Goal: Task Accomplishment & Management: Manage account settings

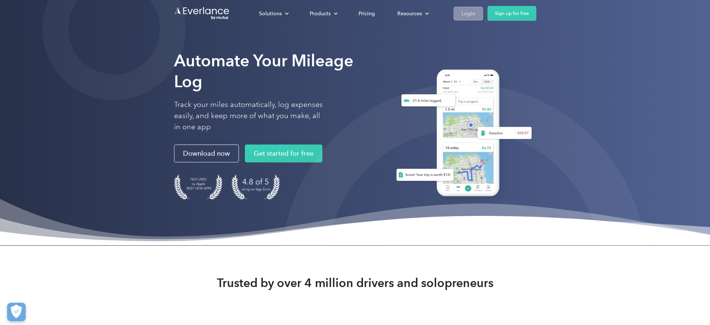
click at [483, 16] on link "Login" at bounding box center [468, 14] width 29 height 14
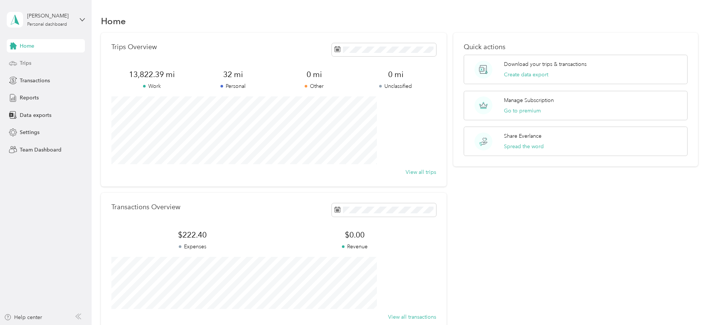
click at [28, 64] on span "Trips" at bounding box center [26, 63] width 12 height 8
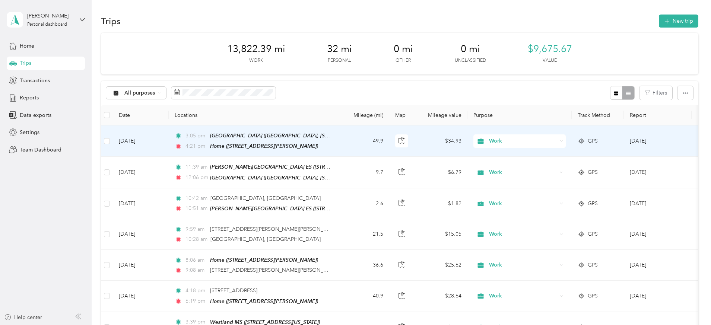
click at [333, 136] on span "[GEOGRAPHIC_DATA] ([GEOGRAPHIC_DATA], [STREET_ADDRESS] , [GEOGRAPHIC_DATA], [GE…" at bounding box center [345, 136] width 271 height 6
click at [389, 140] on td "49.9" at bounding box center [364, 141] width 49 height 31
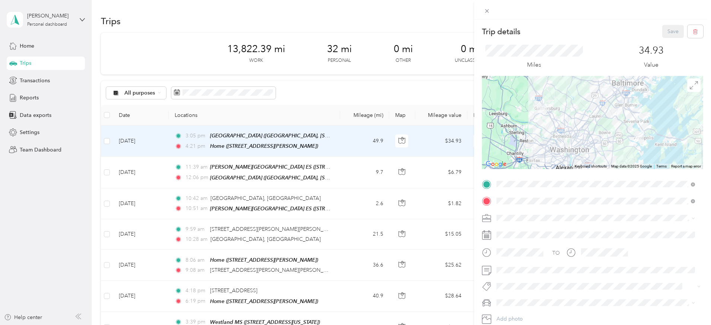
click at [385, 173] on div "Trip details Save This trip cannot be edited because it is either under review,…" at bounding box center [355, 162] width 711 height 325
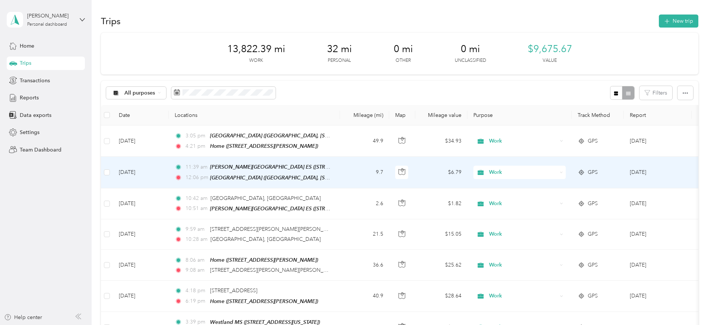
click at [340, 173] on td "11:39 am [PERSON_NAME][GEOGRAPHIC_DATA] ES ([STREET_ADDRESS][US_STATE]) 12:06 p…" at bounding box center [254, 172] width 171 height 31
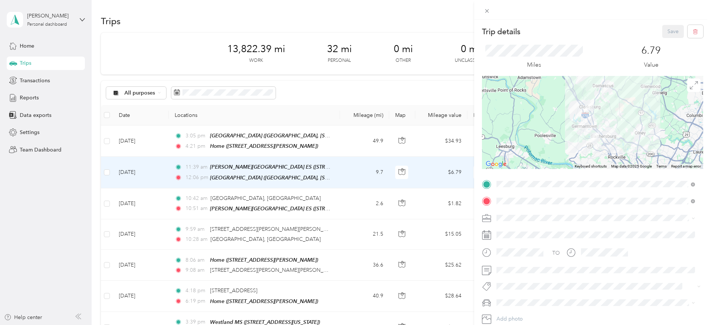
click at [394, 209] on div "Trip details Save This trip cannot be edited because it is either under review,…" at bounding box center [355, 162] width 711 height 325
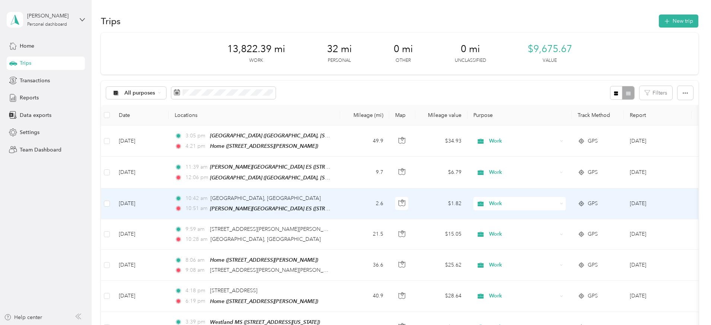
click at [389, 209] on td "2.6" at bounding box center [364, 204] width 49 height 31
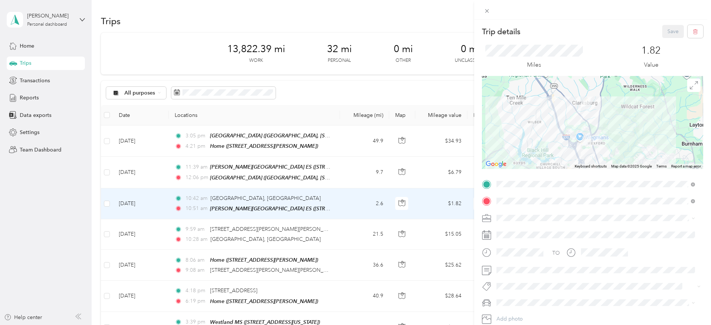
click at [380, 263] on div "Trip details Save This trip cannot be edited because it is either under review,…" at bounding box center [355, 162] width 711 height 325
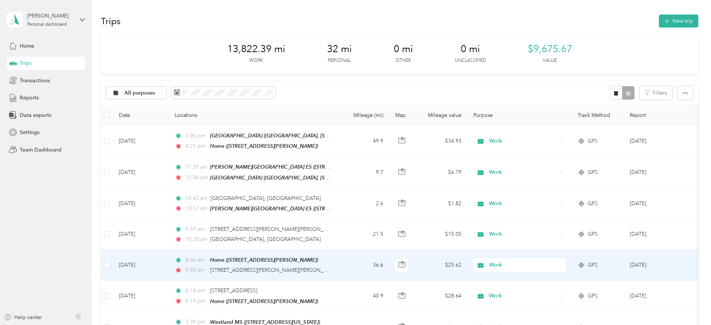
click at [389, 259] on td "36.6" at bounding box center [364, 265] width 49 height 31
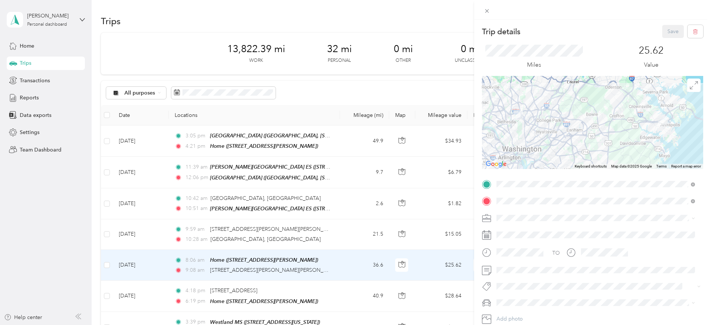
click at [394, 237] on div "Trip details Save This trip cannot be edited because it is either under review,…" at bounding box center [355, 162] width 711 height 325
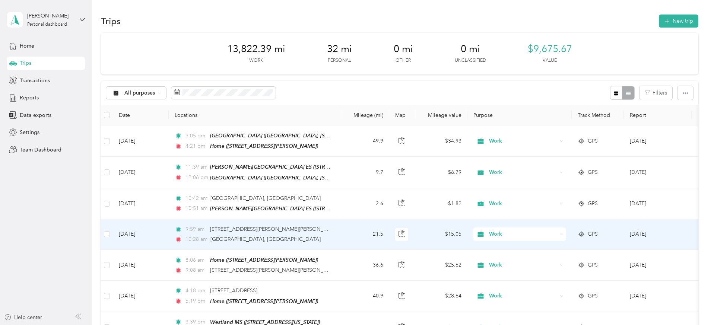
click at [389, 237] on td "21.5" at bounding box center [364, 234] width 49 height 31
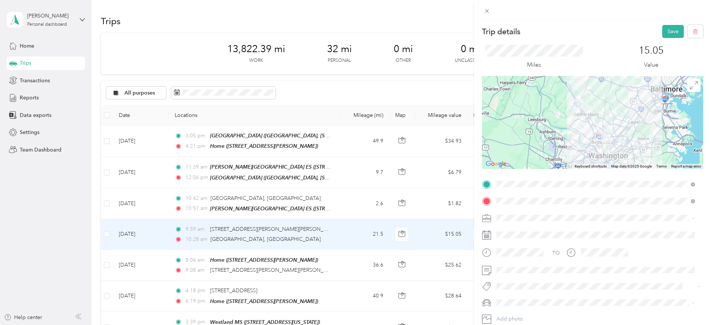
click at [408, 236] on div "Trip details Save This trip cannot be edited because it is either under review,…" at bounding box center [355, 162] width 711 height 325
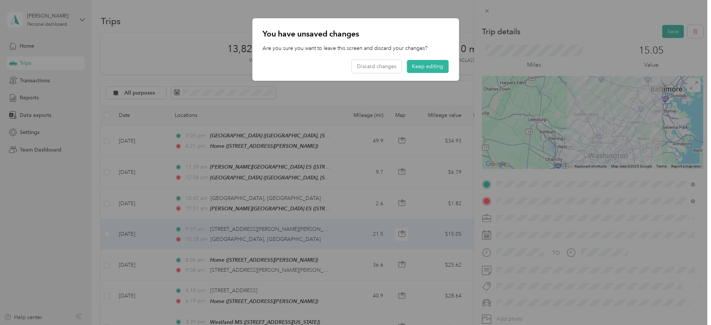
click at [666, 29] on div at bounding box center [355, 162] width 711 height 325
click at [425, 66] on button "Keep editing" at bounding box center [428, 66] width 42 height 13
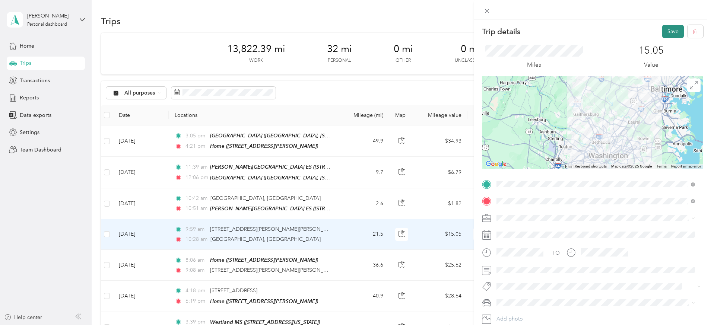
click at [672, 31] on button "Save" at bounding box center [674, 31] width 22 height 13
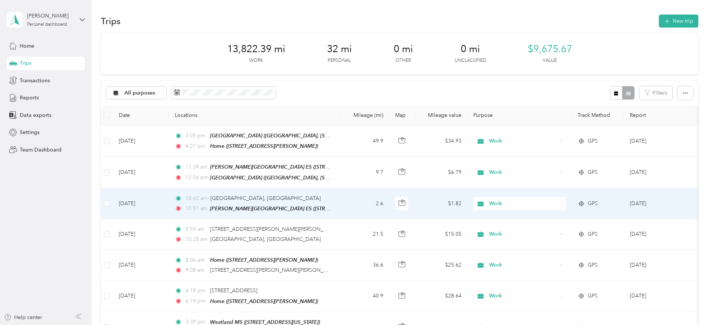
click at [389, 206] on td "2.6" at bounding box center [364, 204] width 49 height 31
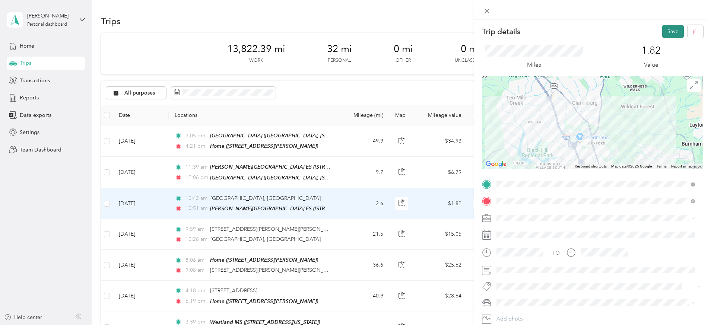
click at [668, 28] on button "Save" at bounding box center [674, 31] width 22 height 13
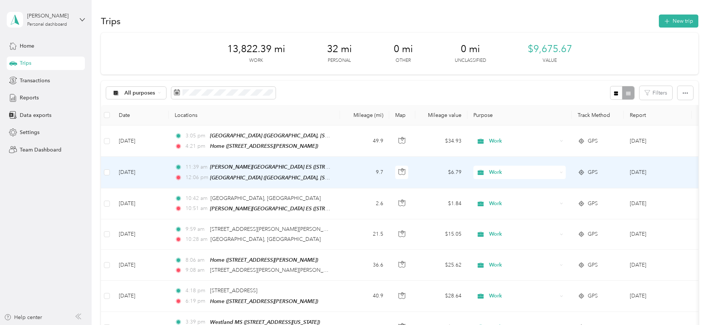
click at [389, 175] on td "9.7" at bounding box center [364, 172] width 49 height 31
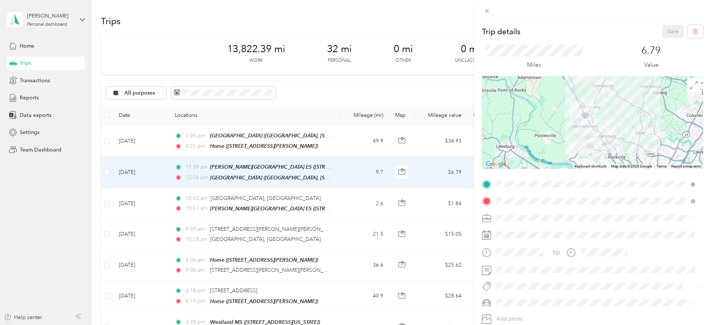
click at [404, 144] on div "Trip details Save This trip cannot be edited because it is either under review,…" at bounding box center [355, 162] width 711 height 325
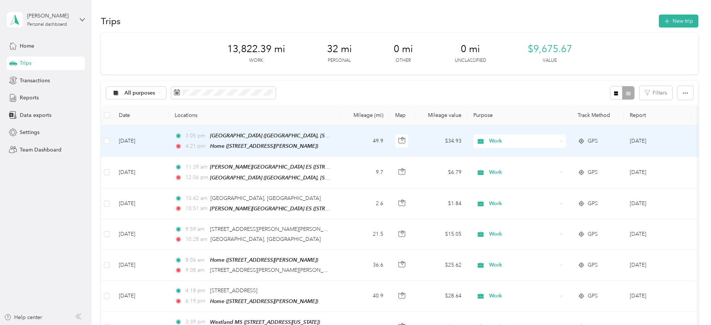
click at [389, 144] on td "49.9" at bounding box center [364, 141] width 49 height 31
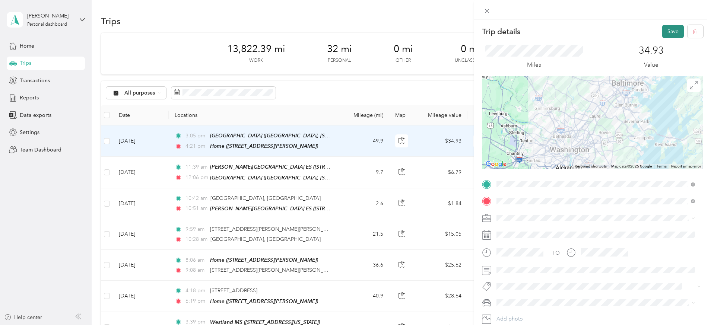
click at [664, 34] on button "Save" at bounding box center [674, 31] width 22 height 13
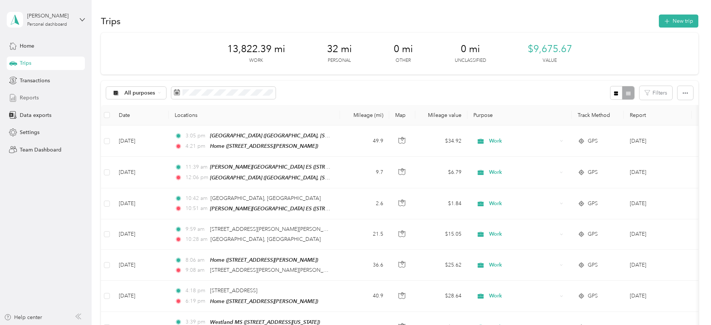
click at [40, 97] on div "Reports" at bounding box center [46, 97] width 78 height 13
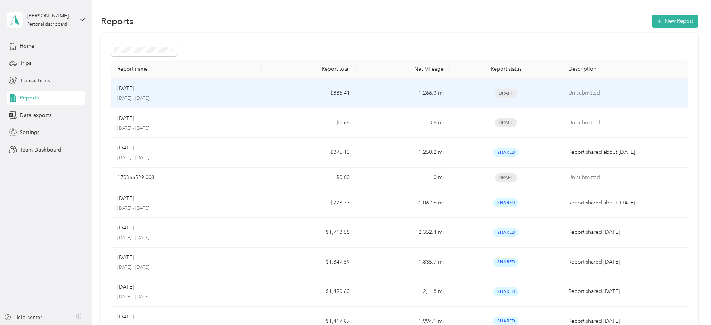
click at [256, 98] on p "[DATE] - [DATE]" at bounding box center [186, 98] width 139 height 7
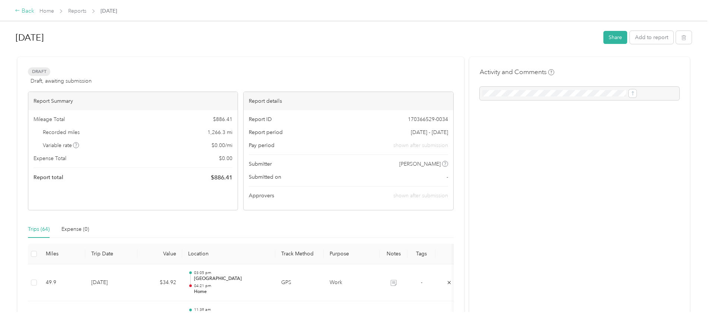
click at [34, 9] on div "Back" at bounding box center [24, 11] width 19 height 9
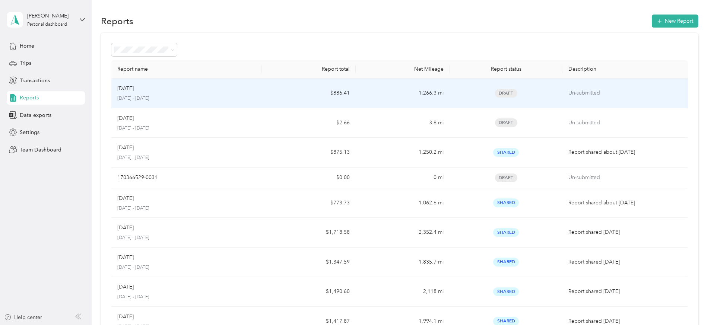
click at [286, 97] on td "$886.41" at bounding box center [309, 94] width 94 height 30
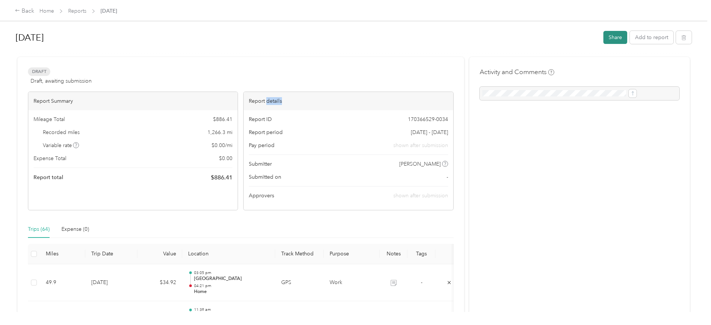
click at [604, 37] on button "Share" at bounding box center [616, 37] width 24 height 13
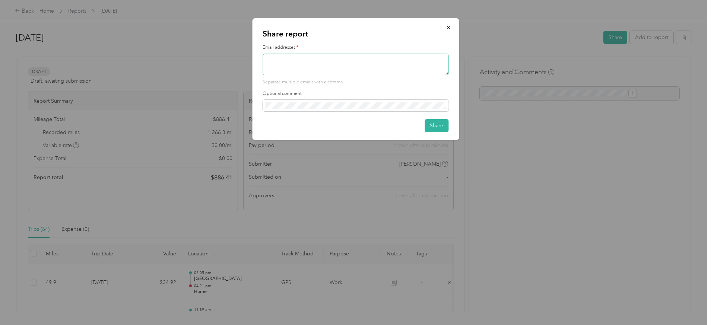
click at [380, 61] on textarea at bounding box center [356, 65] width 186 height 22
type textarea "[EMAIL_ADDRESS][DOMAIN_NAME]"
click at [432, 124] on button "Share" at bounding box center [437, 125] width 24 height 13
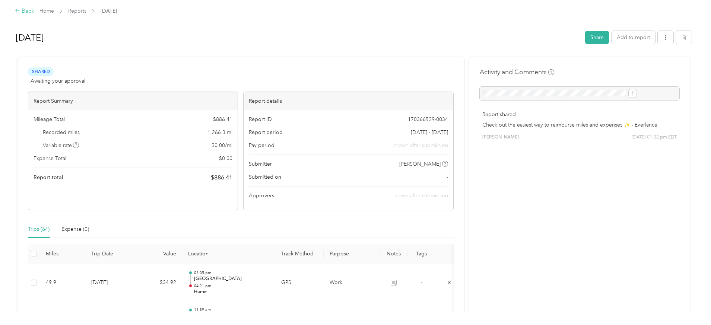
click at [34, 9] on div "Back" at bounding box center [24, 11] width 19 height 9
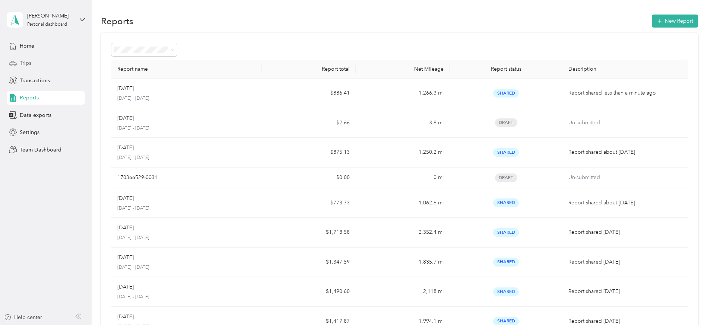
click at [25, 61] on span "Trips" at bounding box center [26, 63] width 12 height 8
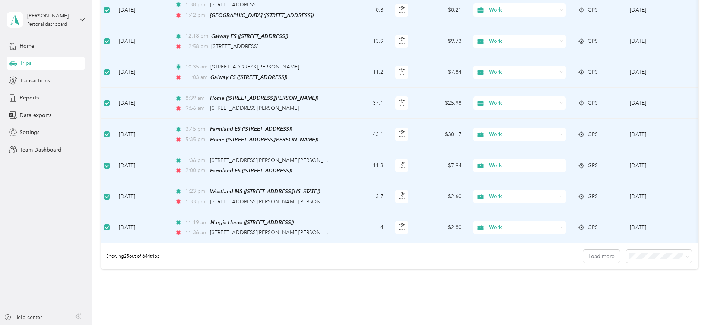
scroll to position [661, 0]
click at [584, 250] on button "Load more" at bounding box center [602, 255] width 37 height 13
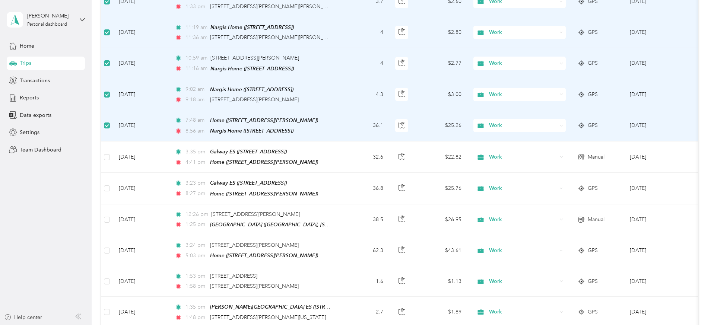
scroll to position [863, 0]
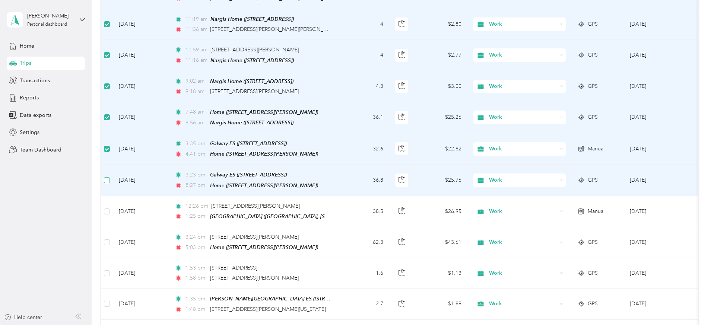
click at [110, 176] on label at bounding box center [107, 180] width 6 height 8
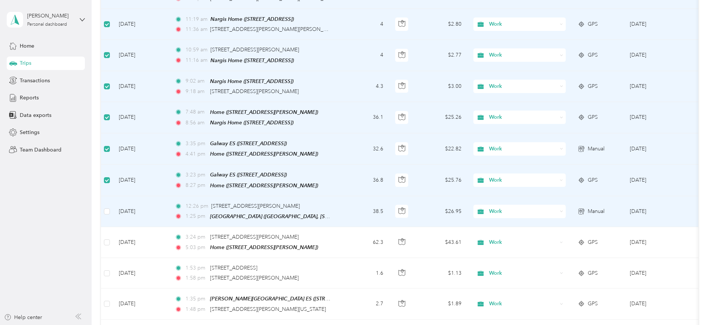
click at [113, 196] on td at bounding box center [107, 211] width 12 height 31
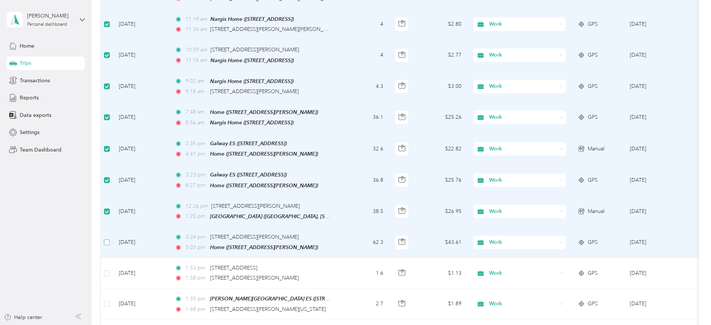
click at [110, 239] on label at bounding box center [107, 243] width 6 height 8
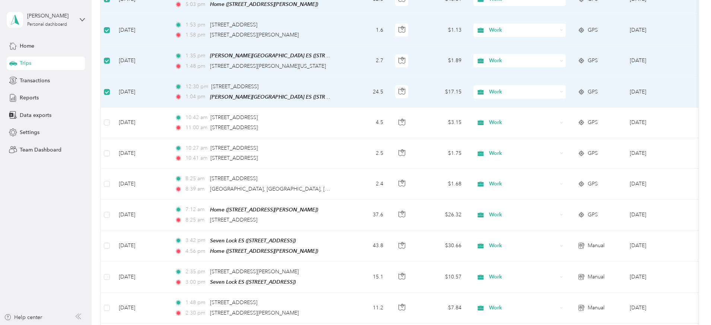
scroll to position [1115, 0]
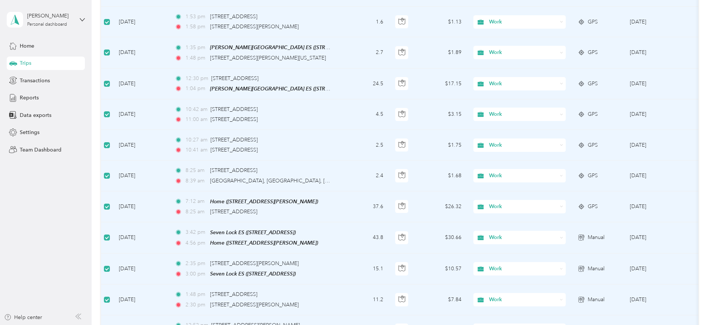
click at [110, 325] on label at bounding box center [107, 330] width 6 height 8
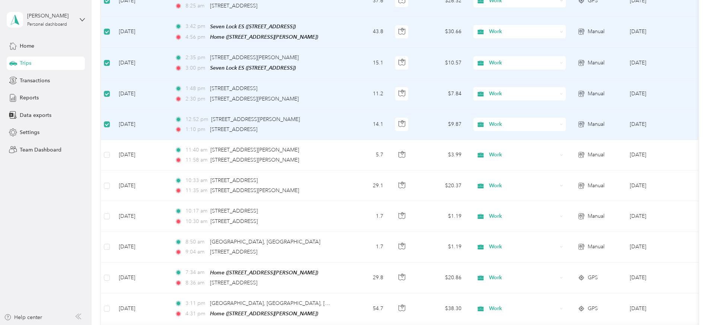
scroll to position [1325, 0]
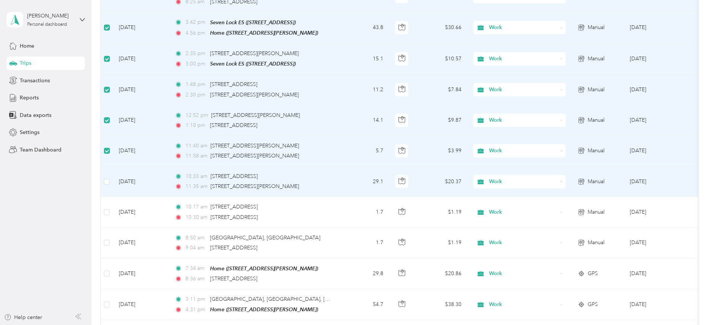
click at [110, 178] on label at bounding box center [107, 182] width 6 height 8
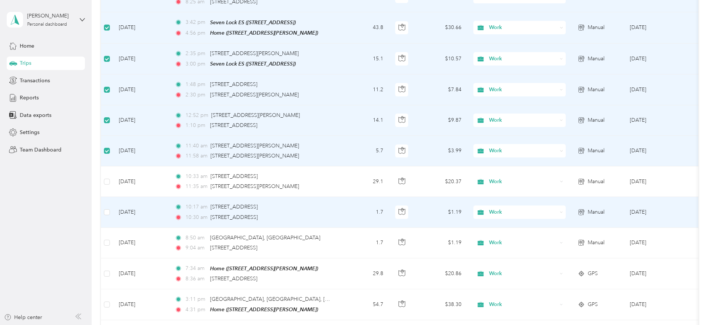
drag, startPoint x: 155, startPoint y: 190, endPoint x: 162, endPoint y: 176, distance: 16.3
click at [110, 208] on label at bounding box center [107, 212] width 6 height 8
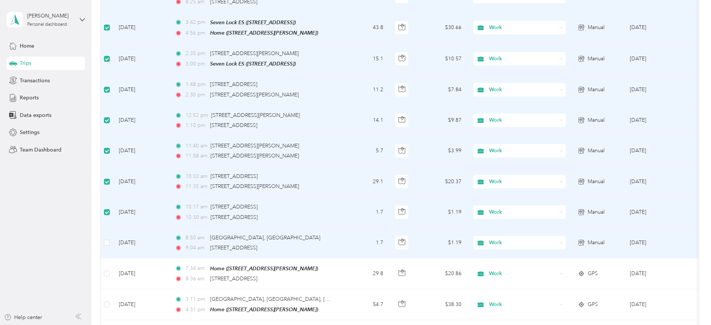
click at [113, 228] on td at bounding box center [107, 243] width 12 height 31
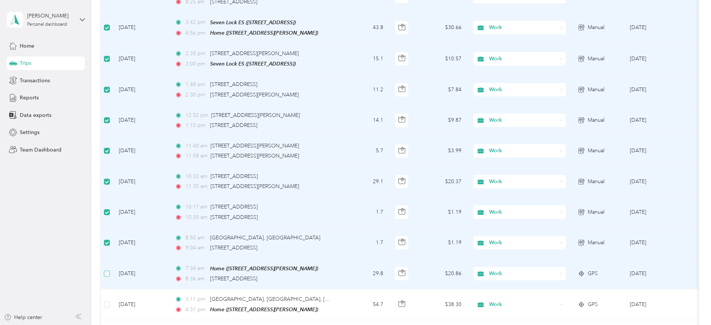
click at [110, 270] on label at bounding box center [107, 274] width 6 height 8
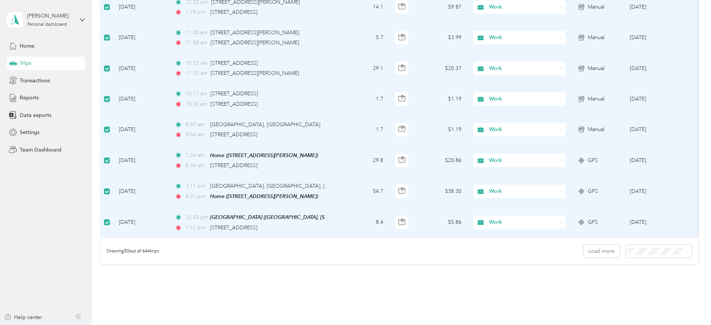
scroll to position [1467, 0]
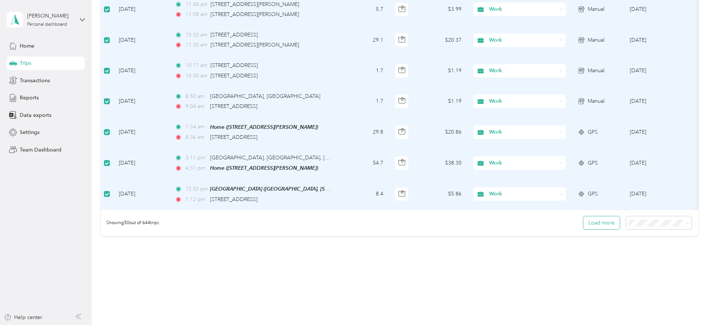
click at [584, 217] on button "Load more" at bounding box center [602, 223] width 37 height 13
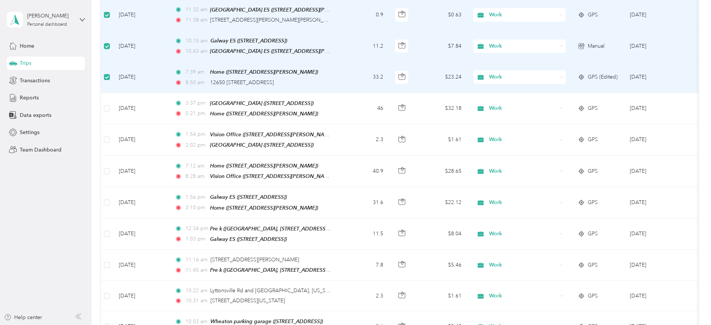
scroll to position [1717, 0]
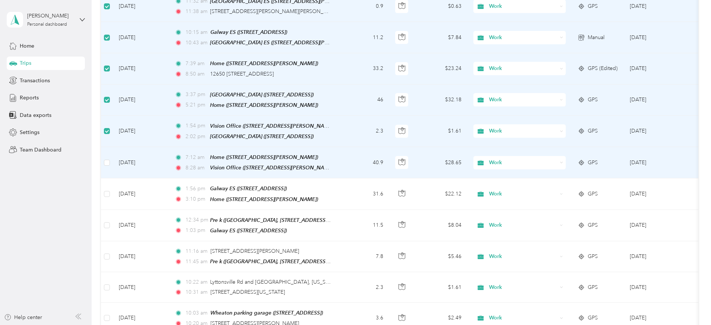
drag, startPoint x: 156, startPoint y: 136, endPoint x: 153, endPoint y: 147, distance: 11.2
click at [110, 159] on label at bounding box center [107, 163] width 6 height 8
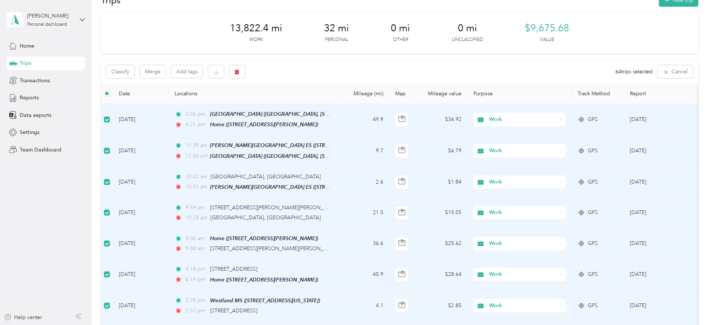
scroll to position [0, 0]
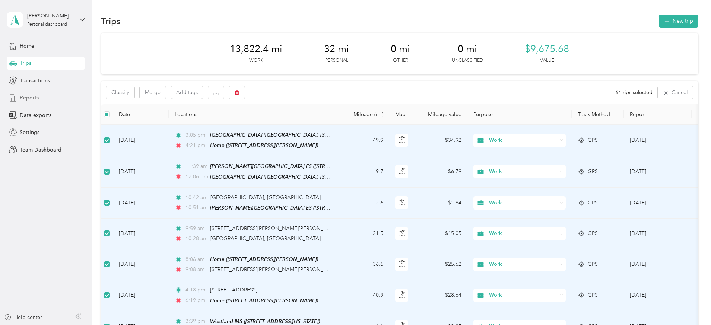
click at [40, 97] on div "Reports" at bounding box center [46, 97] width 78 height 13
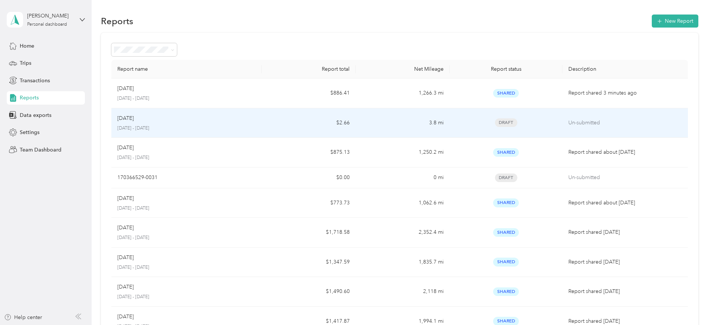
click at [243, 125] on p "[DATE] - [DATE]" at bounding box center [186, 128] width 139 height 7
